Goal: Find specific page/section

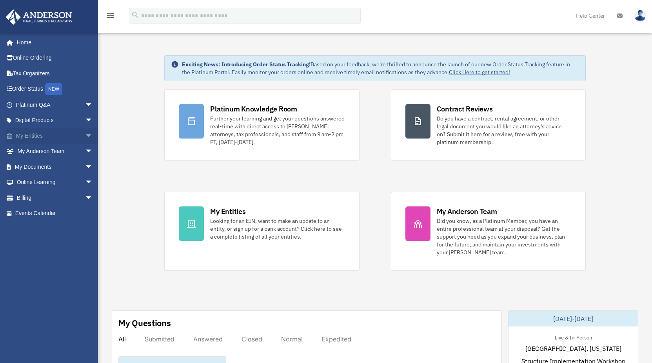
click at [85, 135] on span "arrow_drop_down" at bounding box center [93, 136] width 16 height 16
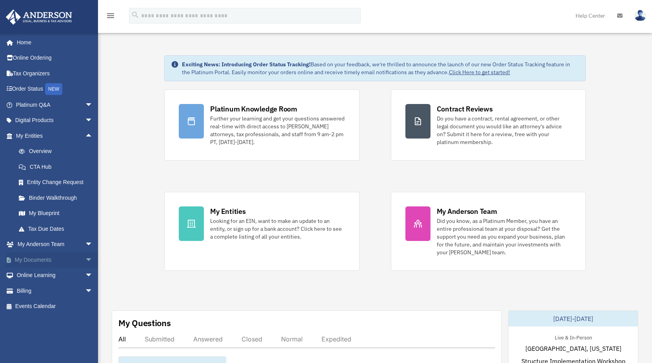
click at [85, 257] on span "arrow_drop_down" at bounding box center [93, 260] width 16 height 16
click at [37, 276] on link "Box" at bounding box center [58, 275] width 94 height 16
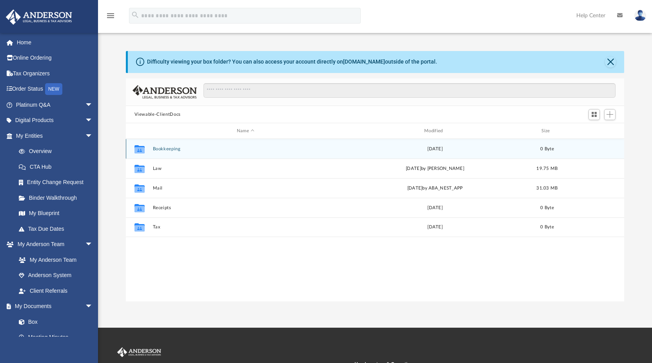
scroll to position [172, 492]
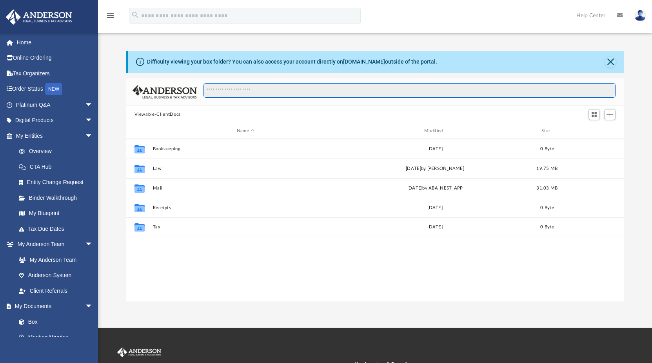
click at [255, 90] on input "Search files and folders" at bounding box center [409, 90] width 412 height 15
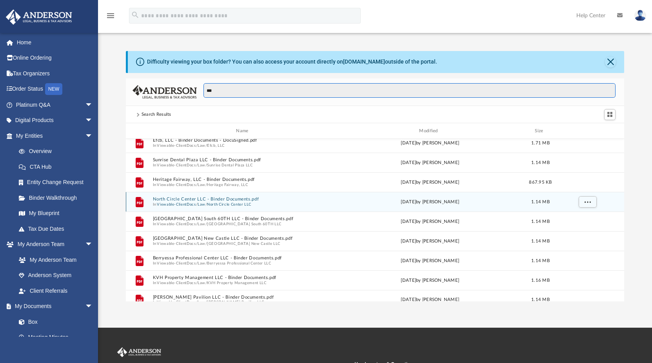
scroll to position [92, 0]
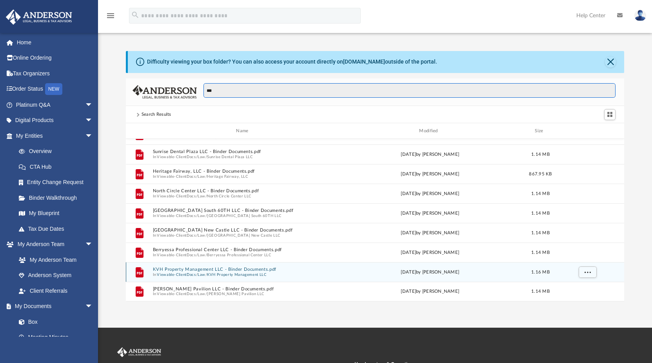
type input "***"
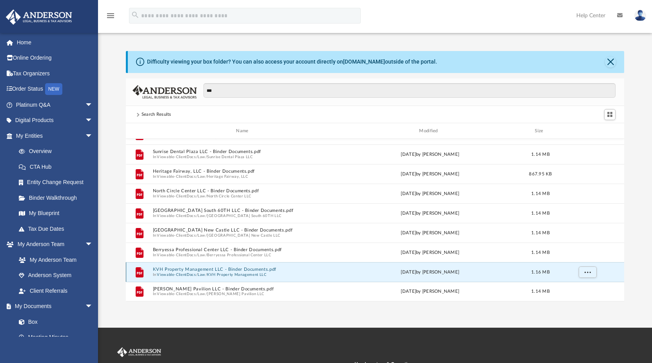
click at [219, 270] on button "KVH Property Management LLC - Binder Documents.pdf" at bounding box center [243, 268] width 183 height 5
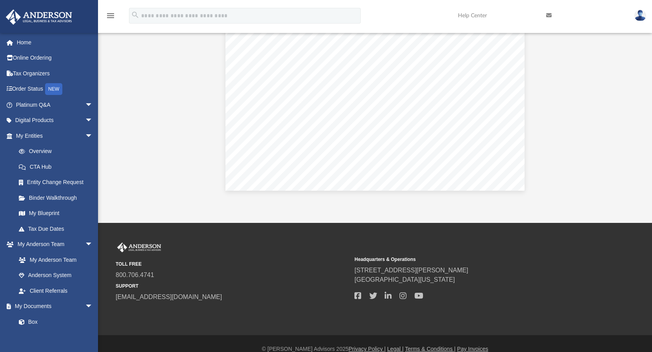
scroll to position [10825, 0]
